Goal: Check status: Check status

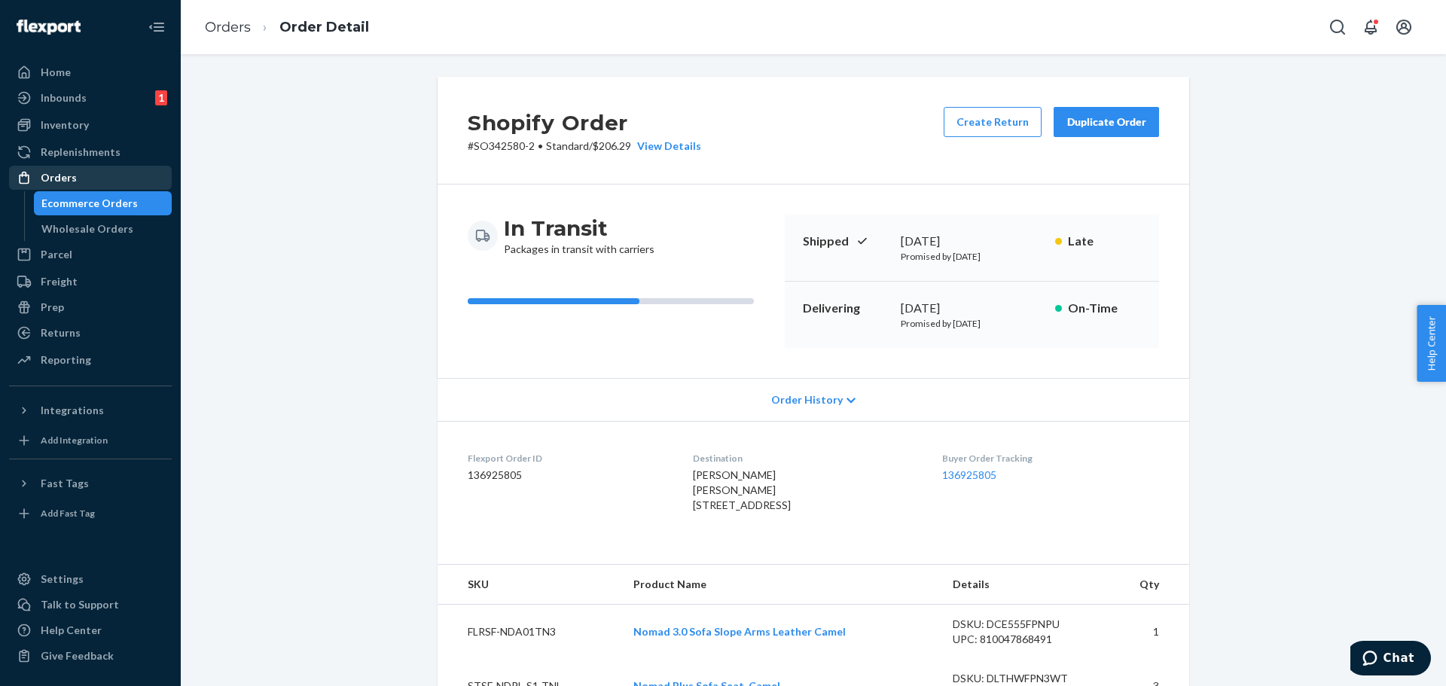
click at [96, 184] on div "Orders" at bounding box center [91, 177] width 160 height 21
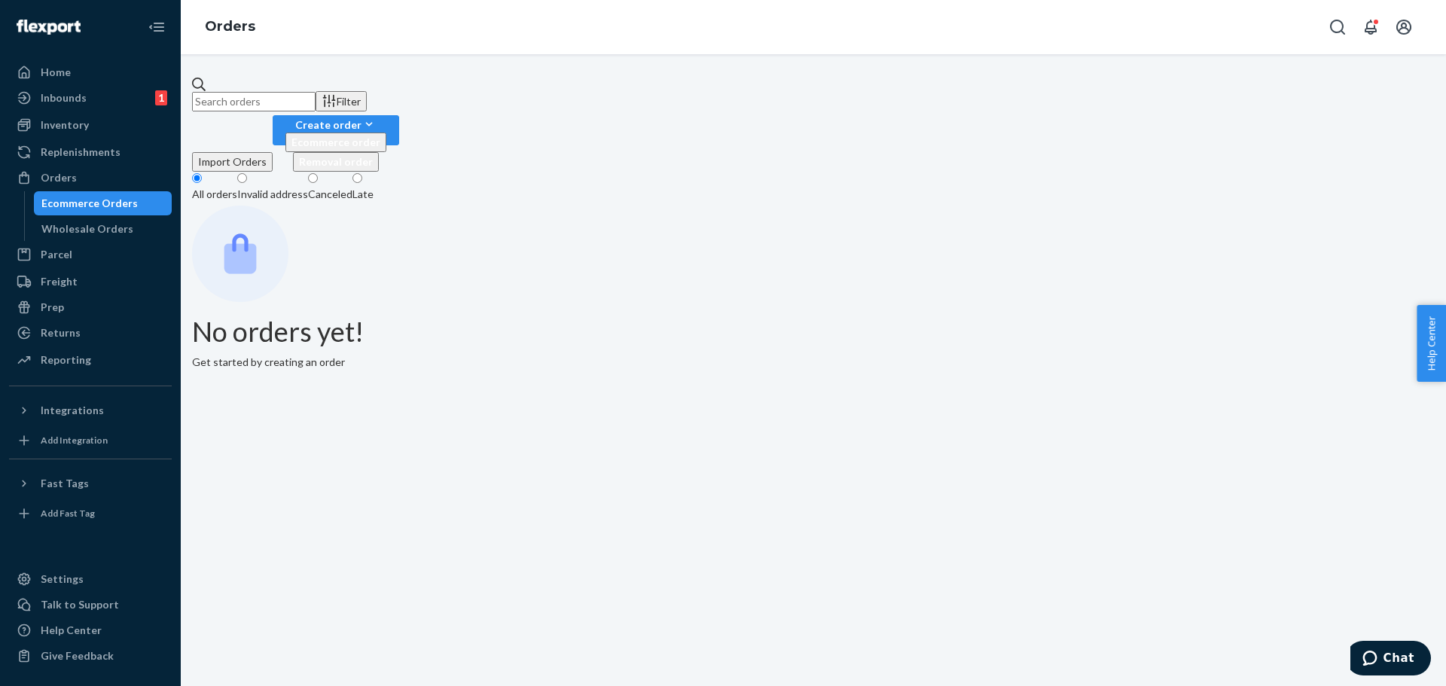
click at [316, 98] on input "text" at bounding box center [254, 102] width 124 height 20
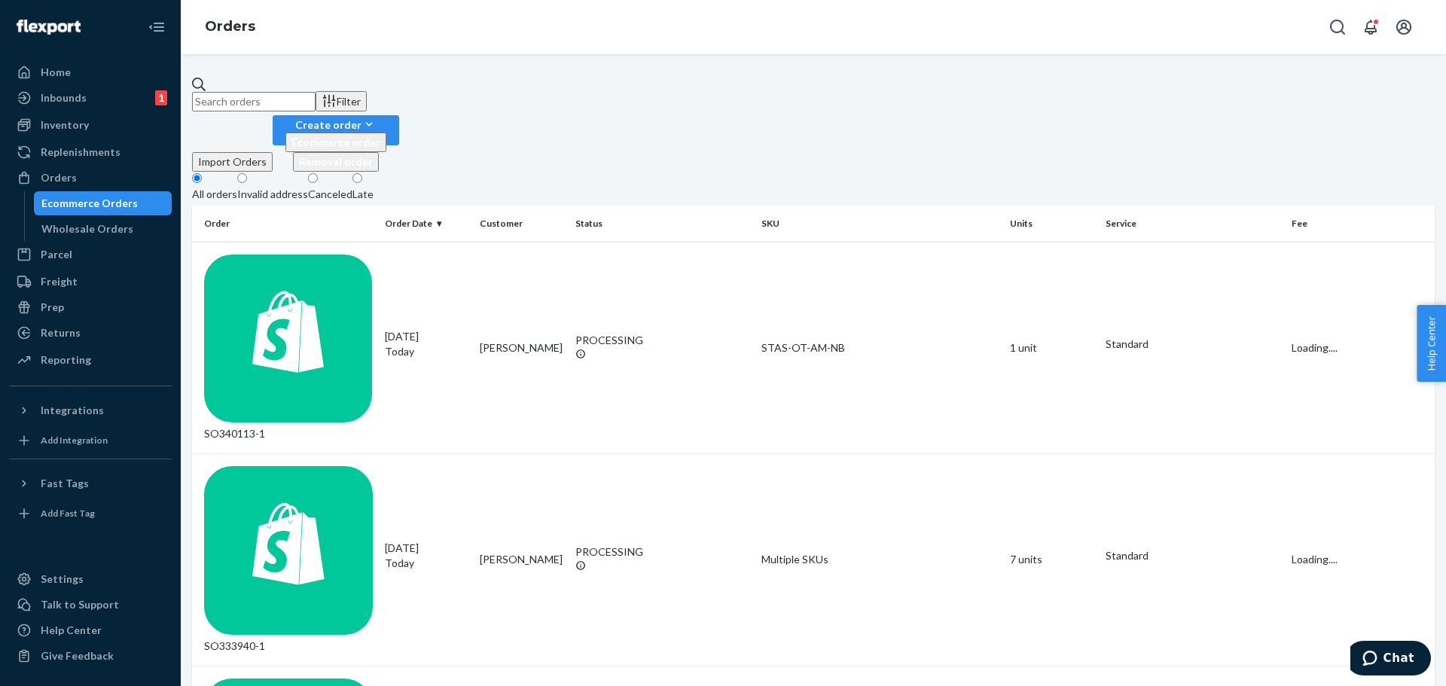
paste input "136925539"
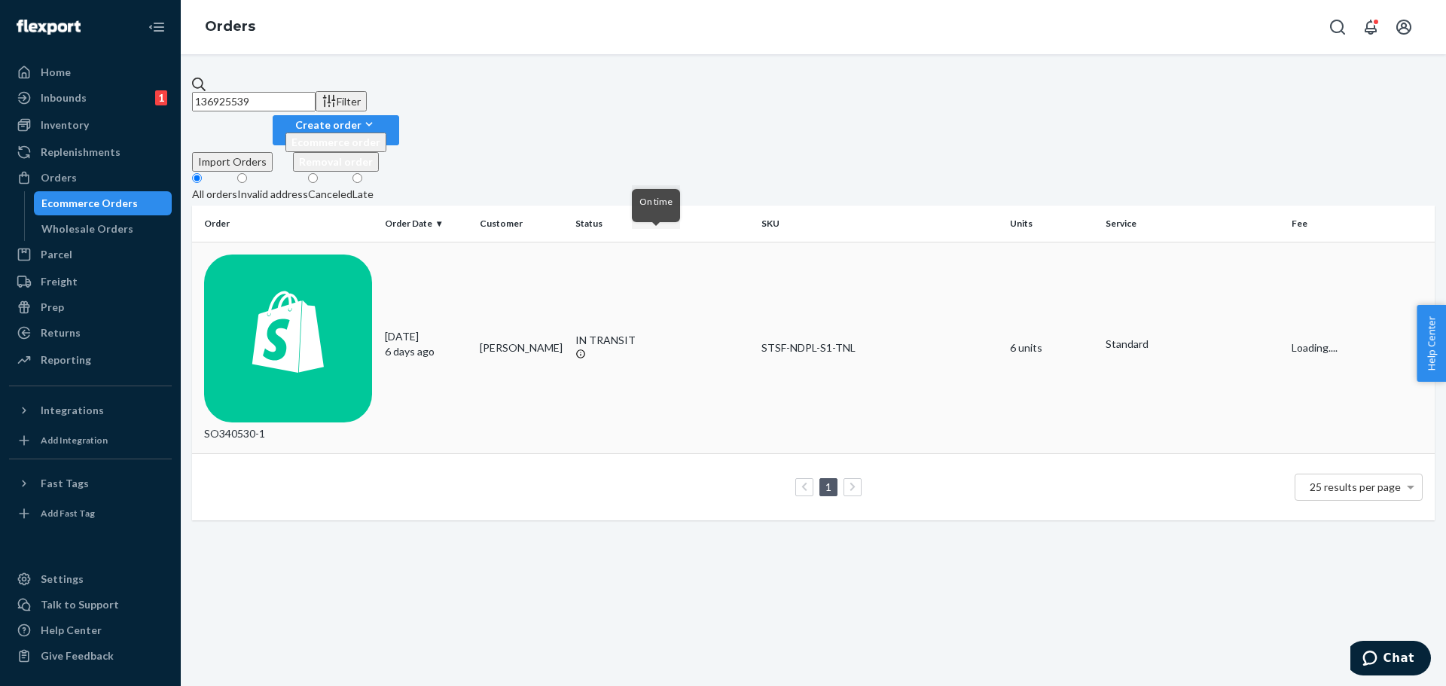
type input "136925539"
click at [688, 333] on div "IN TRANSIT" at bounding box center [662, 348] width 175 height 30
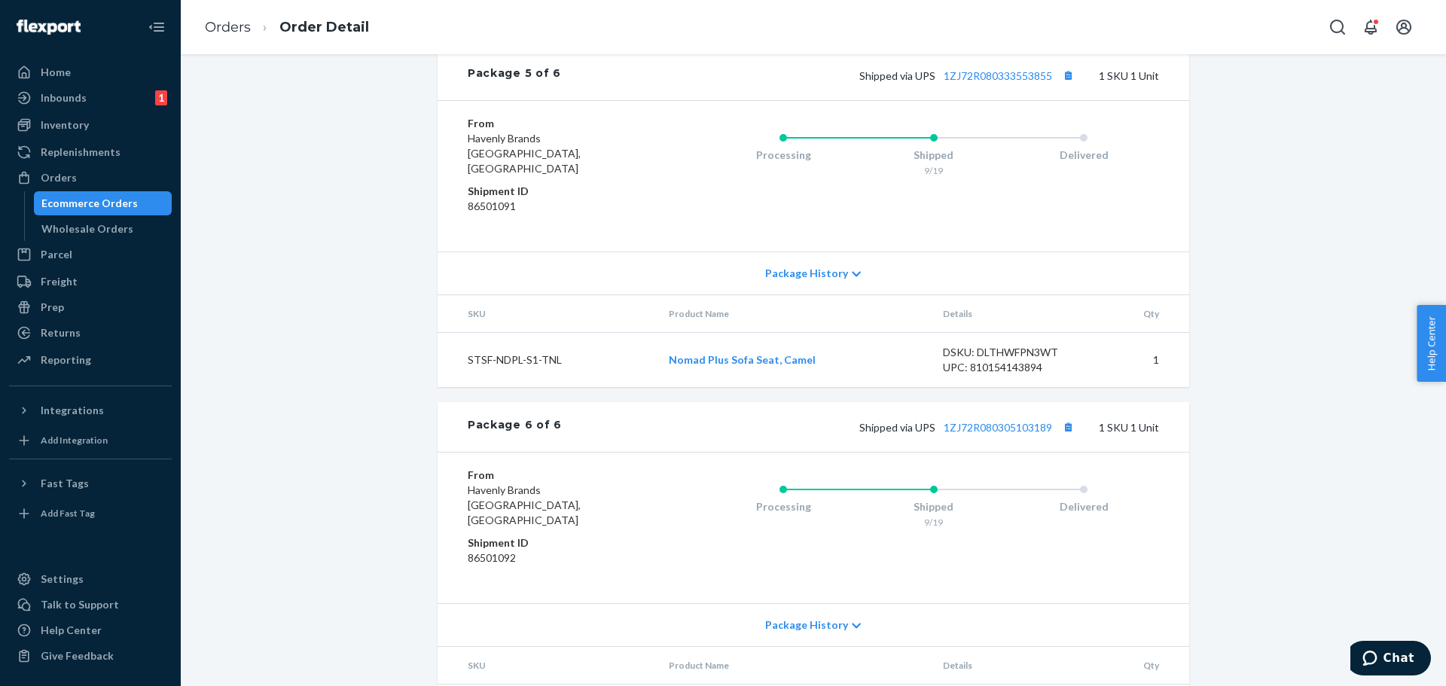
scroll to position [2042, 0]
